Goal: Task Accomplishment & Management: Use online tool/utility

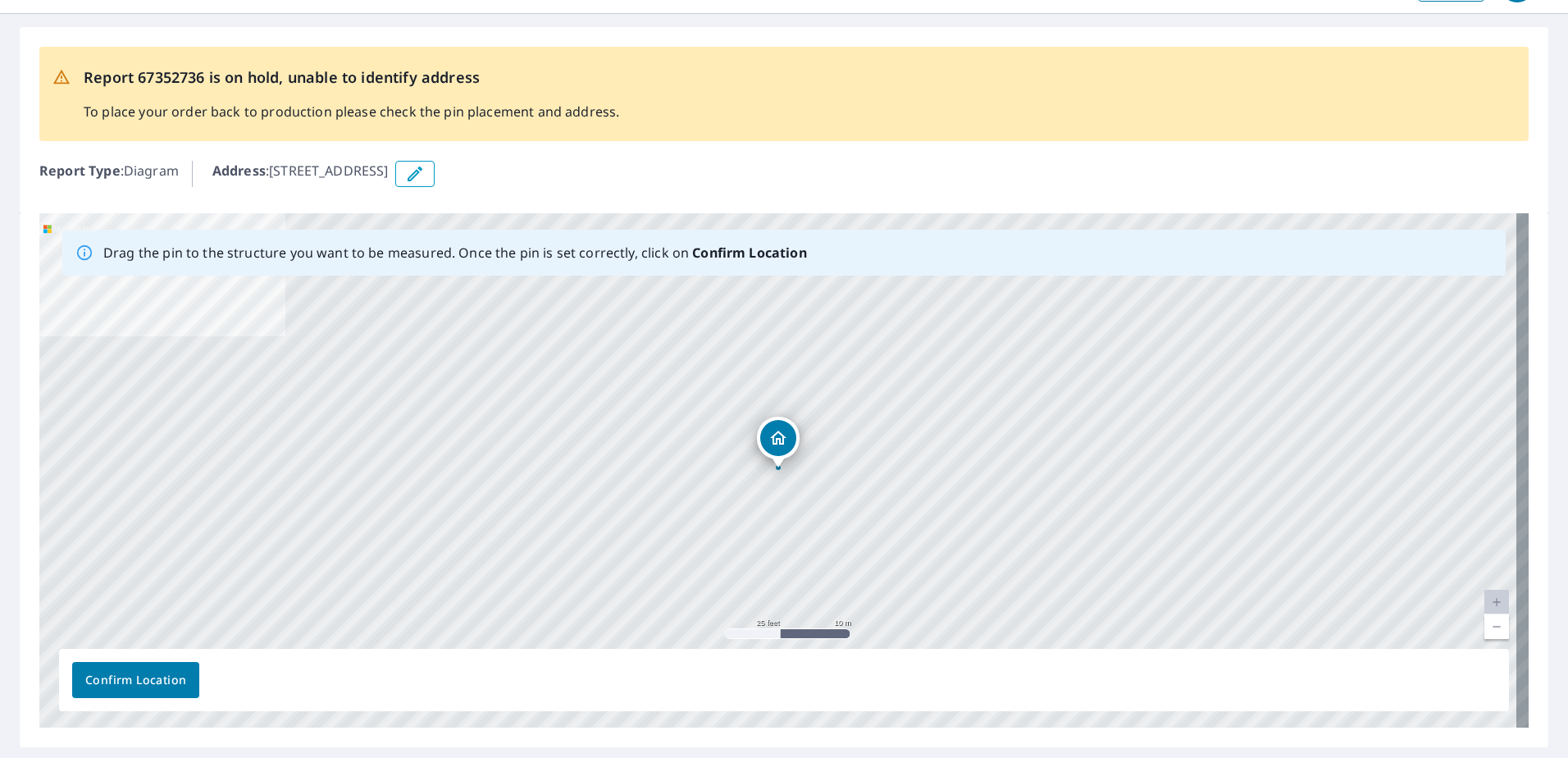
scroll to position [90, 0]
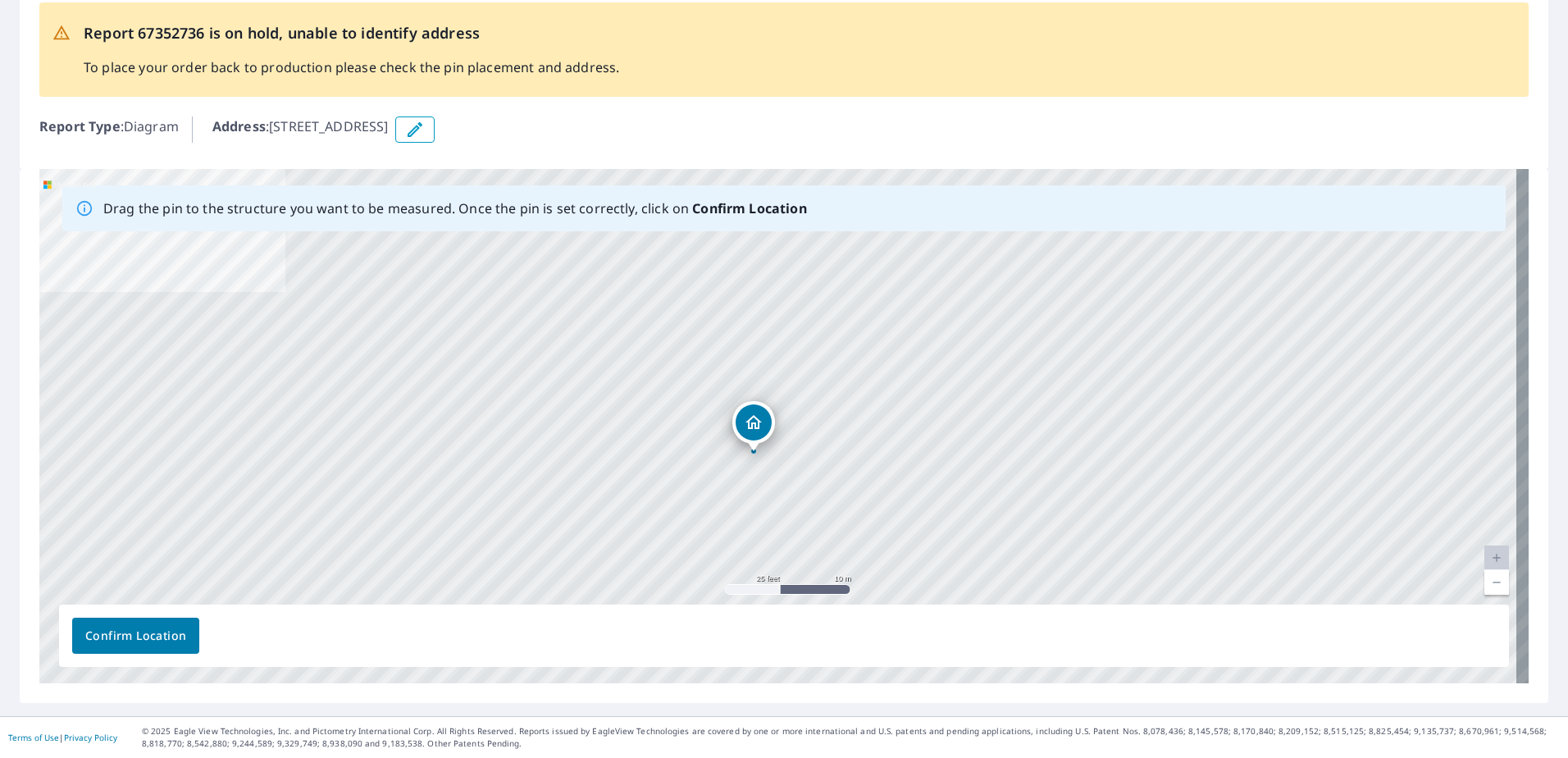
drag, startPoint x: 779, startPoint y: 394, endPoint x: 753, endPoint y: 426, distance: 41.2
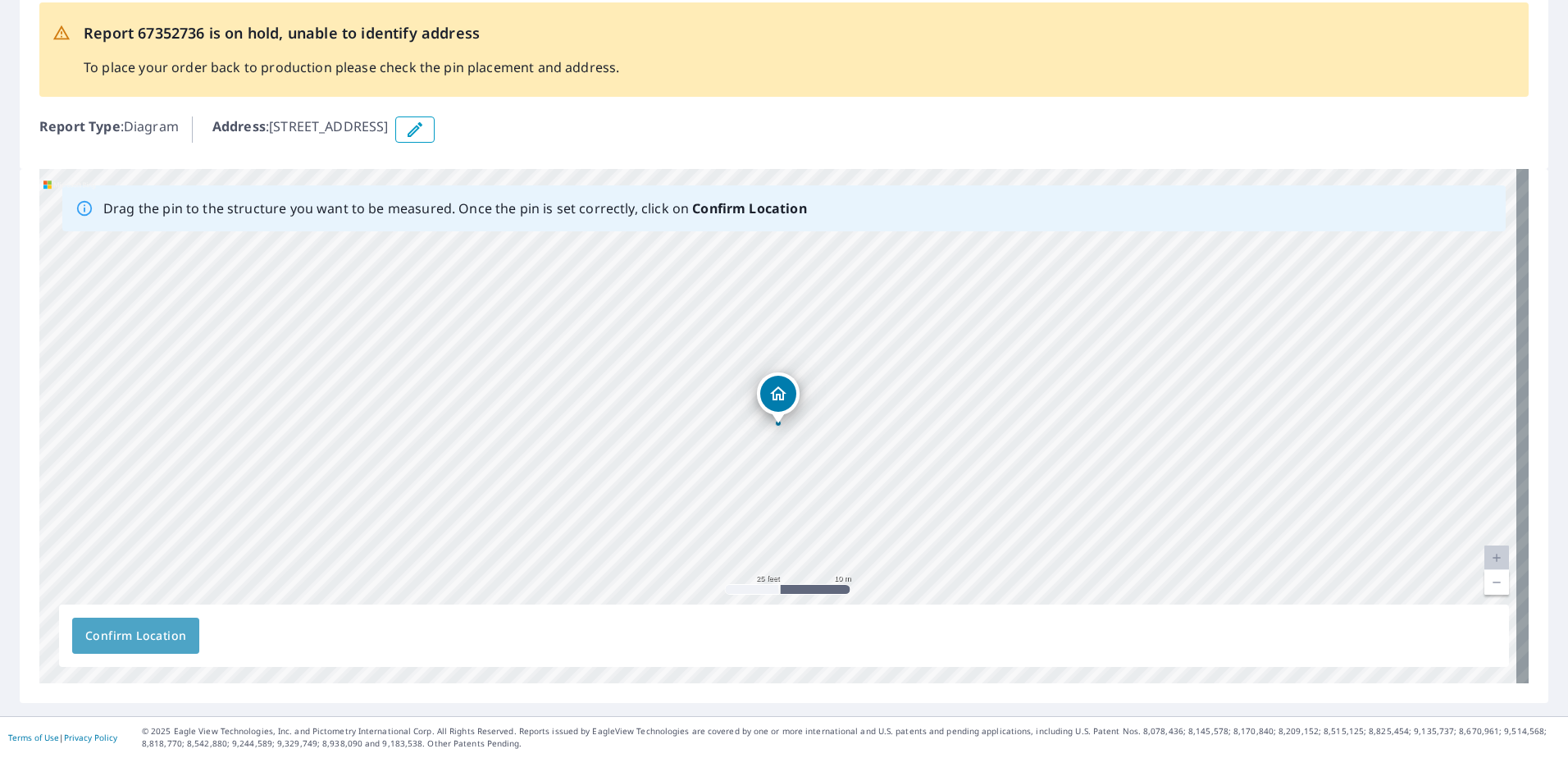
click at [163, 620] on button "Confirm Location" at bounding box center [135, 635] width 127 height 36
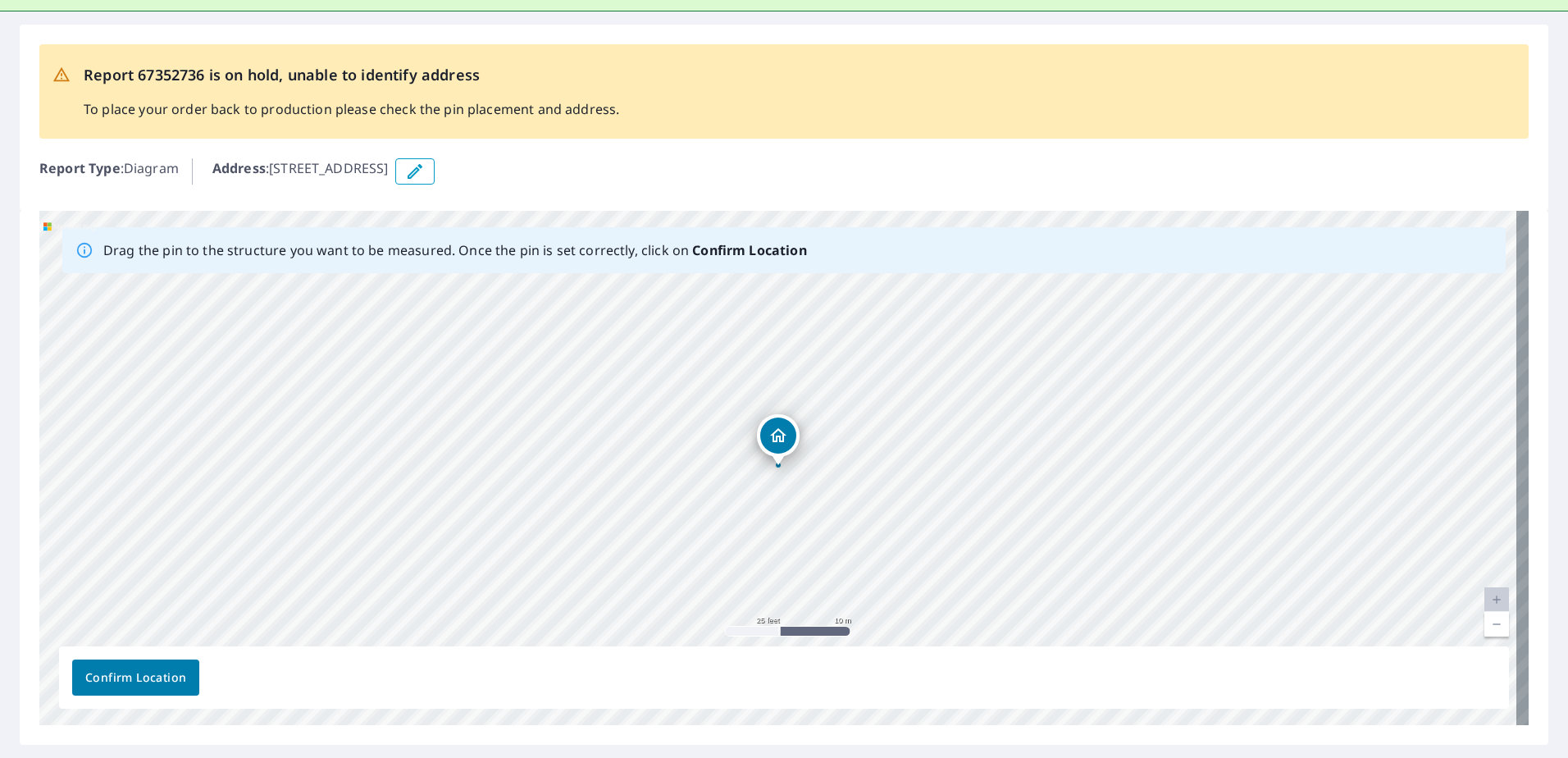
scroll to position [0, 0]
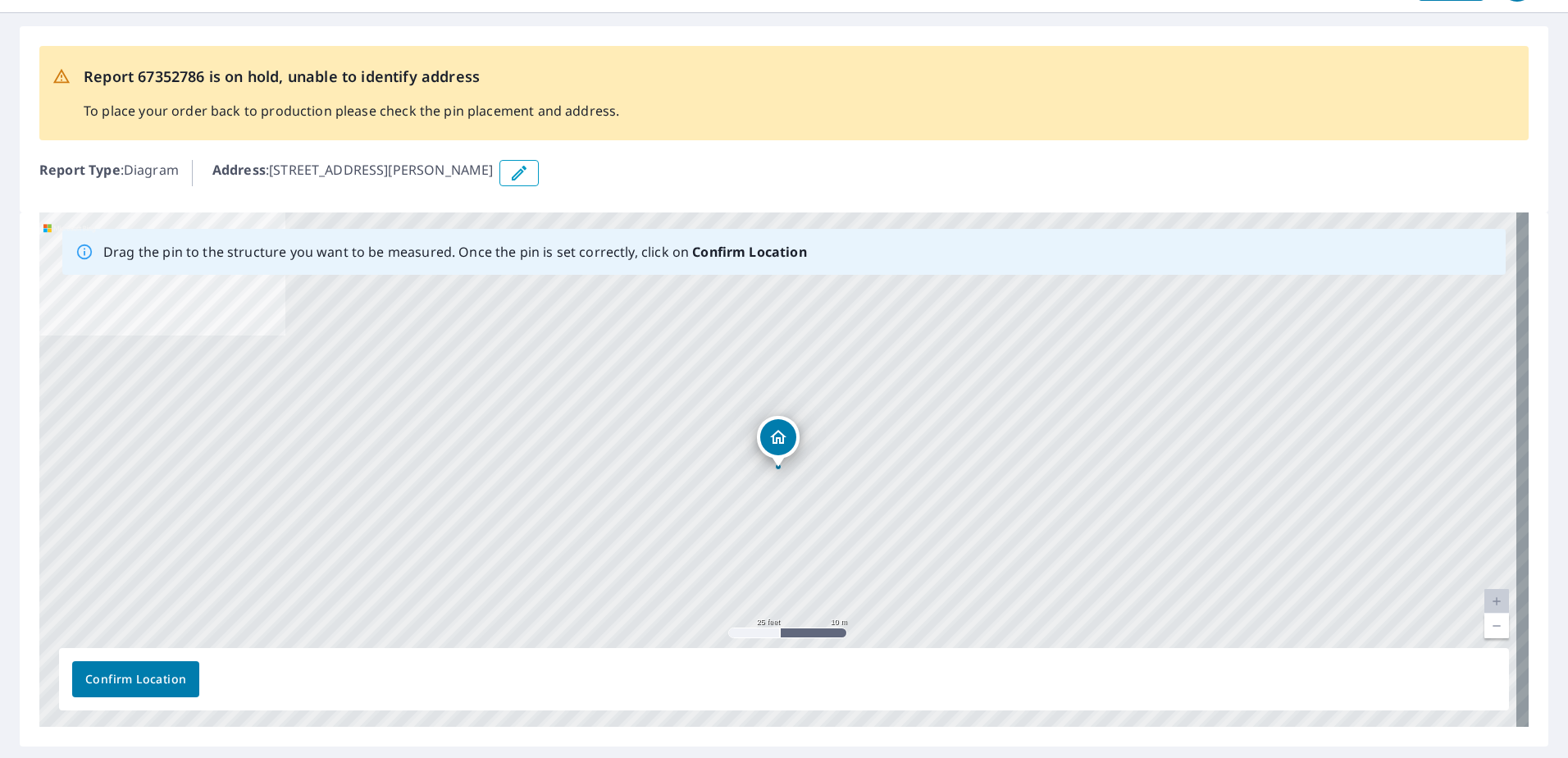
scroll to position [90, 0]
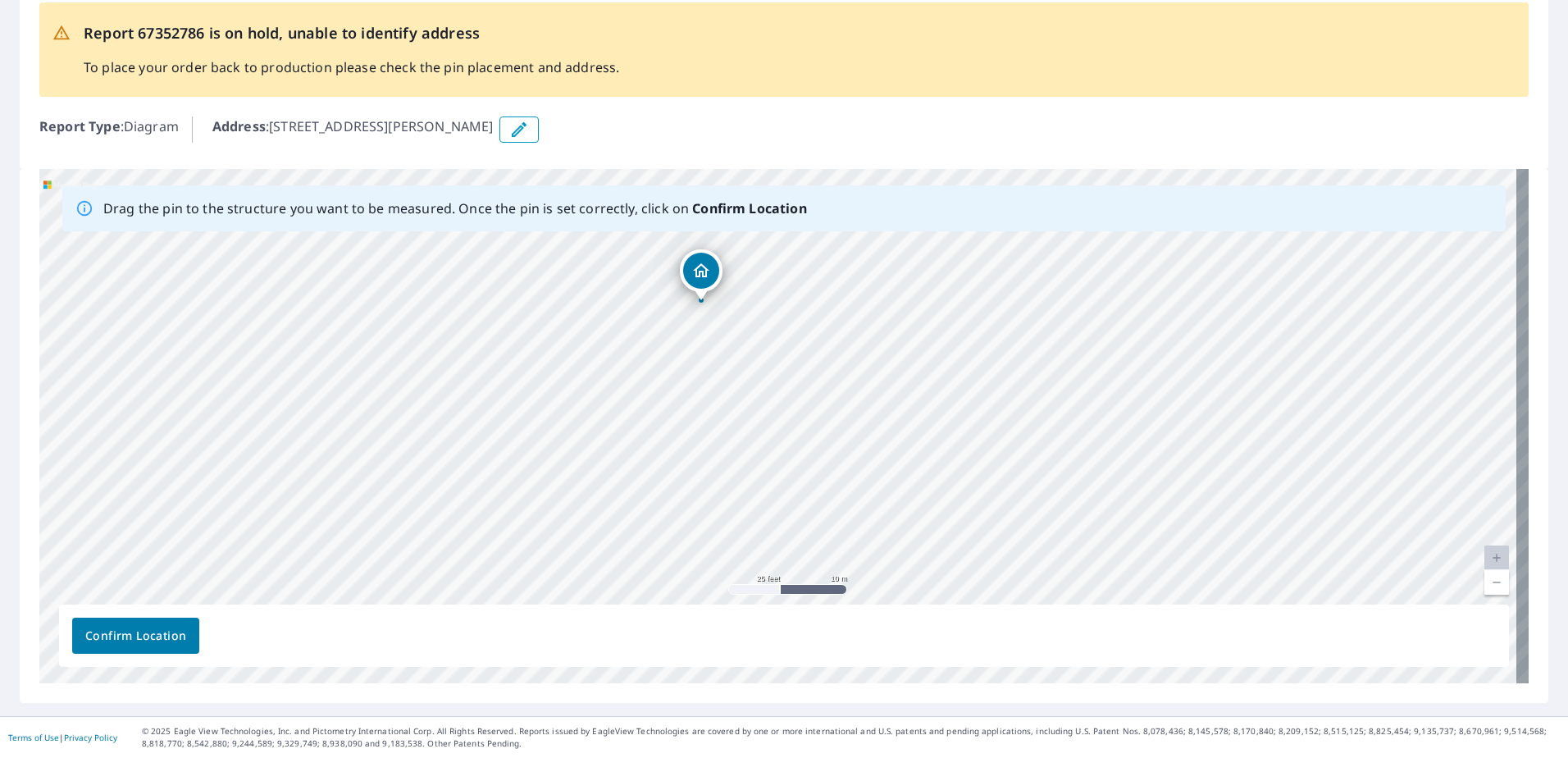
drag, startPoint x: 838, startPoint y: 371, endPoint x: 1068, endPoint y: 252, distance: 259.0
click at [1060, 252] on div "[STREET_ADDRESS][PERSON_NAME]" at bounding box center [784, 426] width 1489 height 514
drag, startPoint x: 948, startPoint y: 368, endPoint x: 1023, endPoint y: 305, distance: 97.9
click at [1023, 305] on div "[STREET_ADDRESS][PERSON_NAME]" at bounding box center [784, 426] width 1489 height 514
drag, startPoint x: 279, startPoint y: 127, endPoint x: 346, endPoint y: 146, distance: 69.6
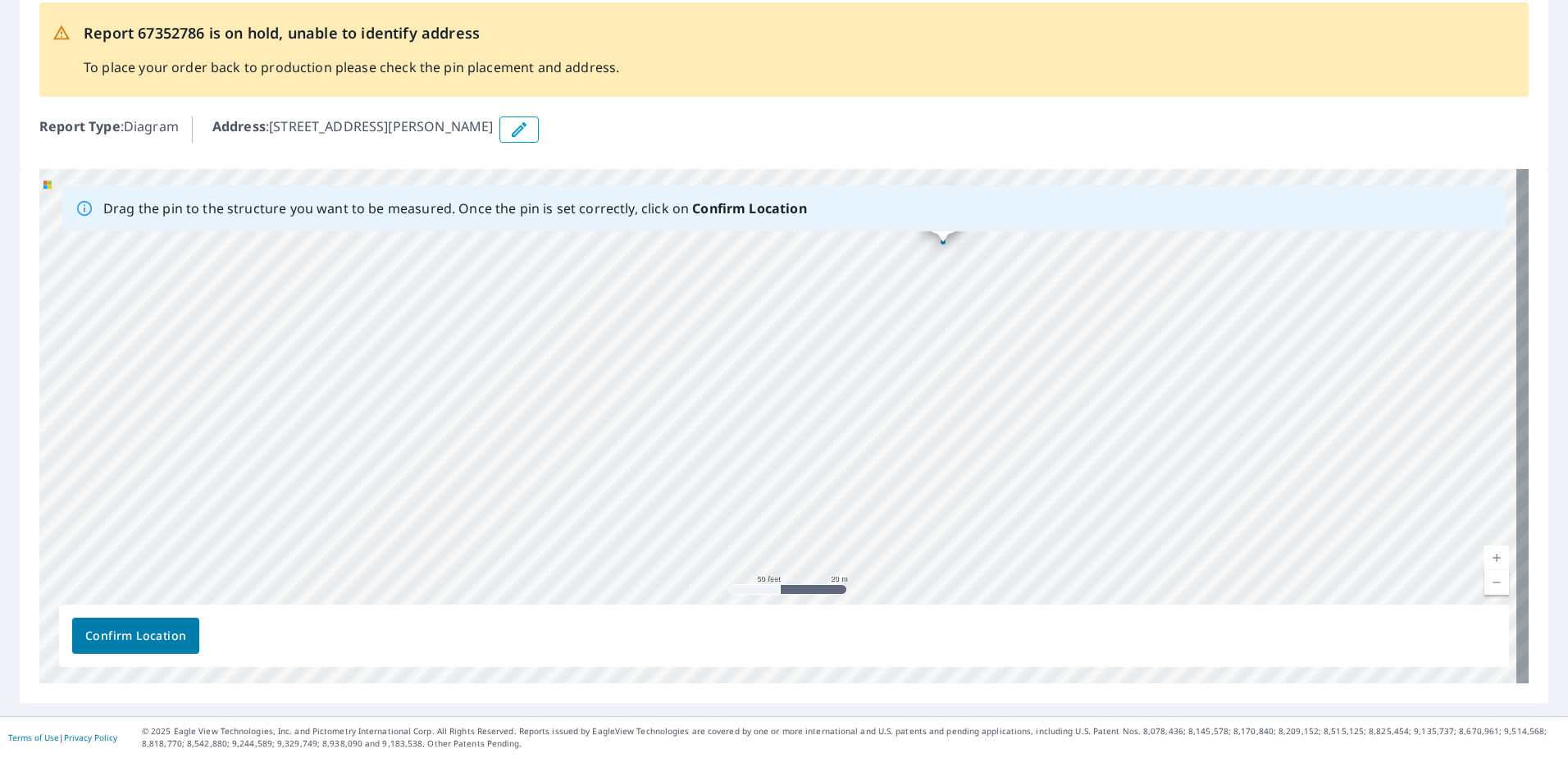
click at [448, 146] on div "Report Type : Diagram Address : [STREET_ADDRESS][PERSON_NAME]" at bounding box center [784, 130] width 1489 height 39
click at [315, 140] on p "Address : [STREET_ADDRESS][PERSON_NAME]" at bounding box center [353, 129] width 281 height 27
drag, startPoint x: 275, startPoint y: 123, endPoint x: 551, endPoint y: 136, distance: 276.3
click at [494, 136] on p "Address : [STREET_ADDRESS][PERSON_NAME]" at bounding box center [353, 129] width 281 height 27
copy p "[STREET_ADDRESS][PERSON_NAME]"
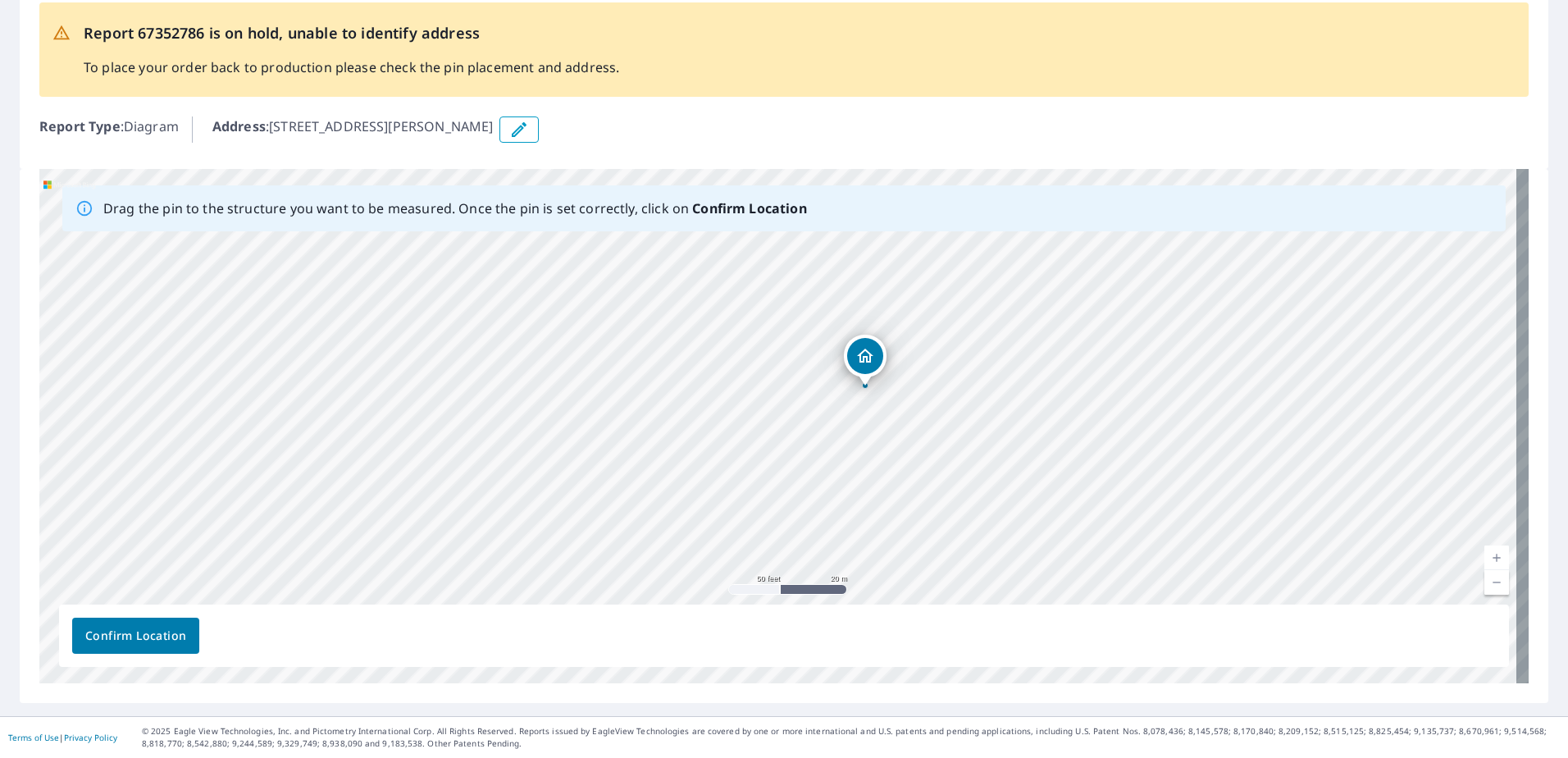
drag, startPoint x: 923, startPoint y: 348, endPoint x: 846, endPoint y: 491, distance: 162.4
click at [846, 491] on div "[STREET_ADDRESS][PERSON_NAME]" at bounding box center [784, 426] width 1489 height 514
drag, startPoint x: 930, startPoint y: 295, endPoint x: 1094, endPoint y: 227, distance: 177.5
click at [1094, 227] on div "Drag the pin to the structure you want to be measured. Once the pin is set corr…" at bounding box center [784, 426] width 1489 height 514
click at [1037, 284] on div "[STREET_ADDRESS][PERSON_NAME]" at bounding box center [784, 426] width 1489 height 514
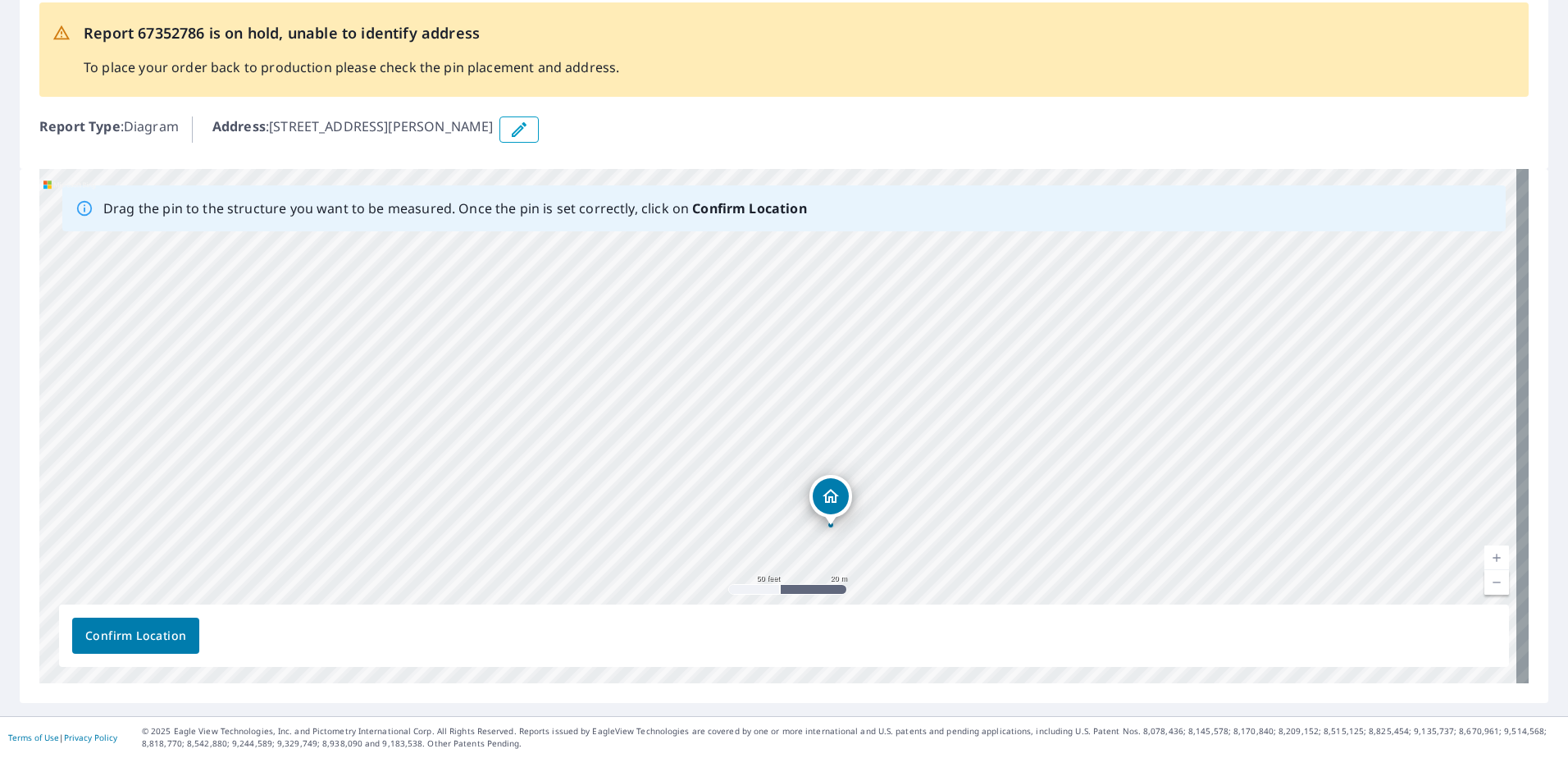
drag, startPoint x: 971, startPoint y: 347, endPoint x: 827, endPoint y: 504, distance: 213.0
drag, startPoint x: 915, startPoint y: 355, endPoint x: 1050, endPoint y: 341, distance: 135.7
click at [1050, 341] on div "[STREET_ADDRESS][PERSON_NAME]" at bounding box center [784, 426] width 1489 height 514
click at [154, 631] on span "Confirm Location" at bounding box center [136, 635] width 101 height 21
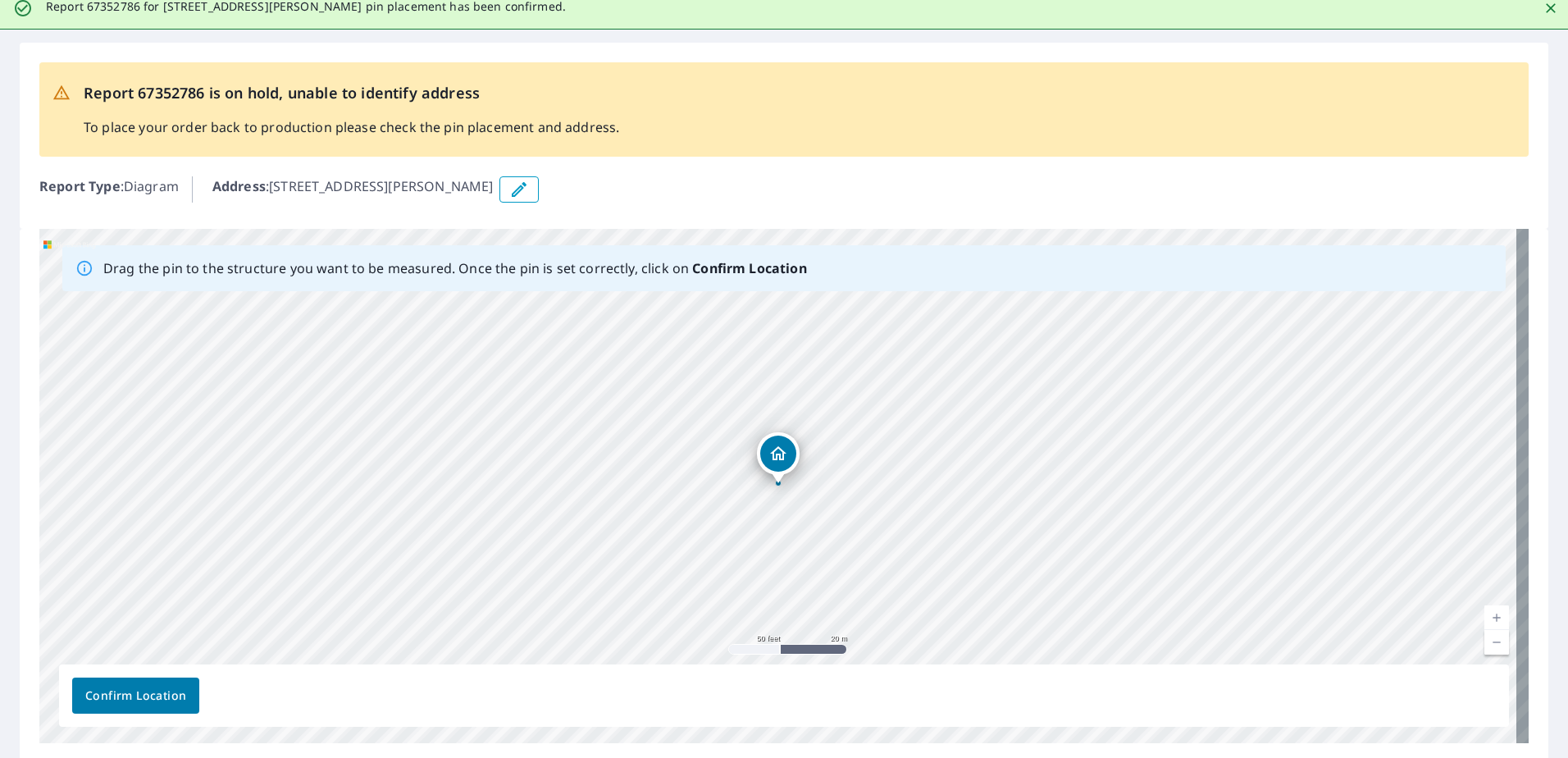
scroll to position [0, 0]
